Goal: Information Seeking & Learning: Learn about a topic

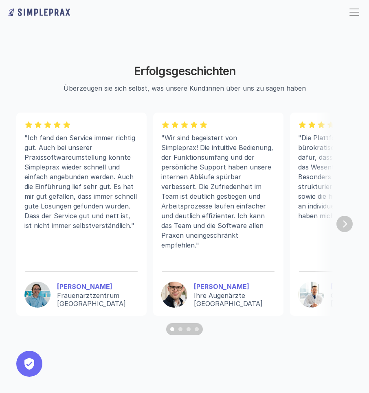
scroll to position [2075, 0]
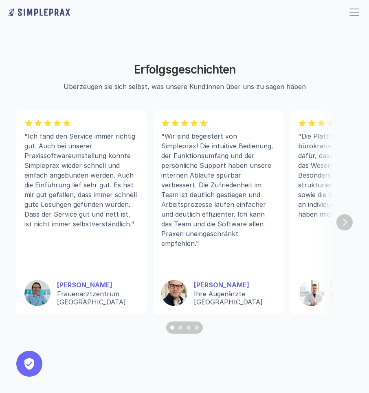
click at [343, 231] on img "Next" at bounding box center [344, 222] width 16 height 16
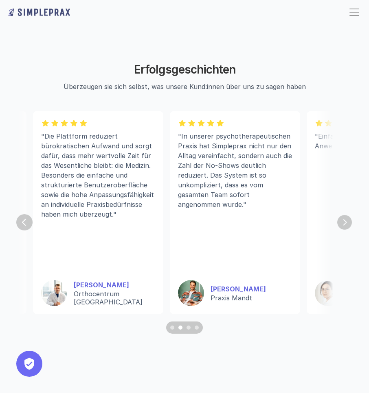
click at [342, 230] on img "Next" at bounding box center [344, 222] width 15 height 15
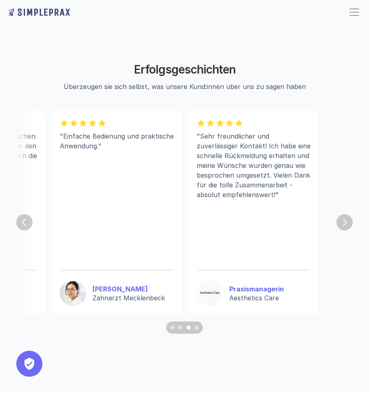
scroll to position [0, 514]
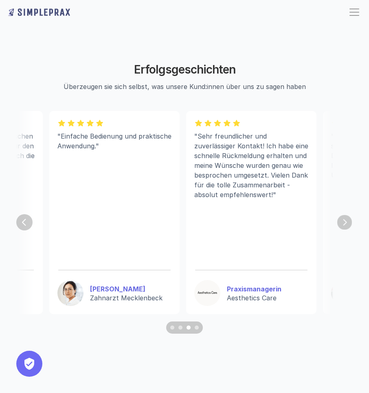
click at [342, 230] on img "Next" at bounding box center [344, 222] width 15 height 15
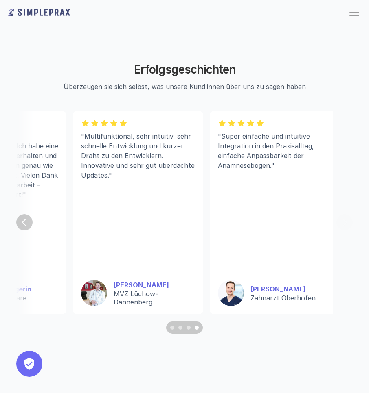
scroll to position [0, 770]
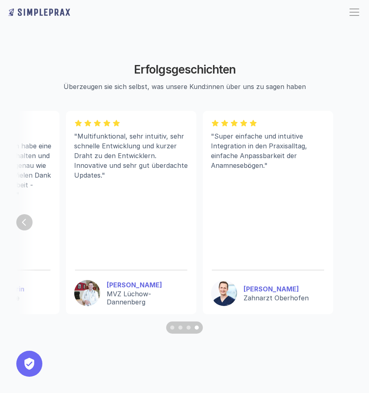
click at [341, 232] on section ""Ich fand den Service immer richtig gut. Auch bei unserer Praxissoftwareumstell…" at bounding box center [184, 222] width 336 height 223
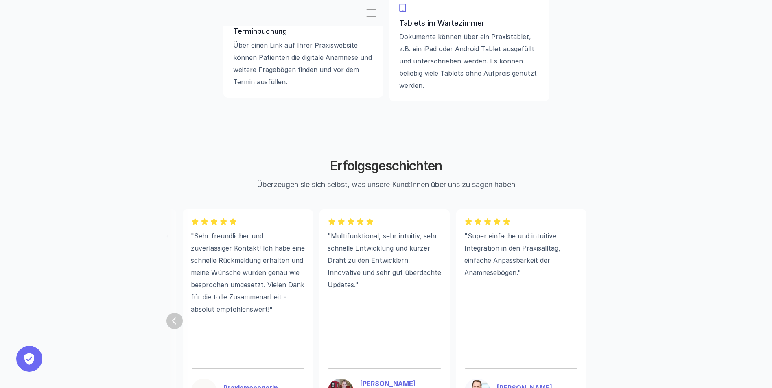
scroll to position [0, 667]
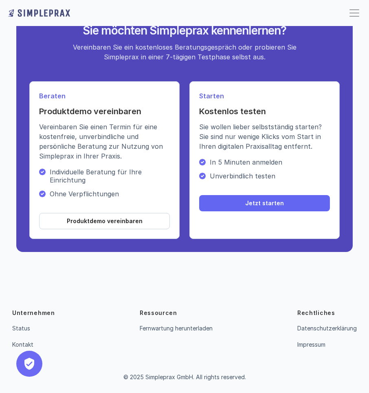
scroll to position [1759, 0]
